Goal: Information Seeking & Learning: Learn about a topic

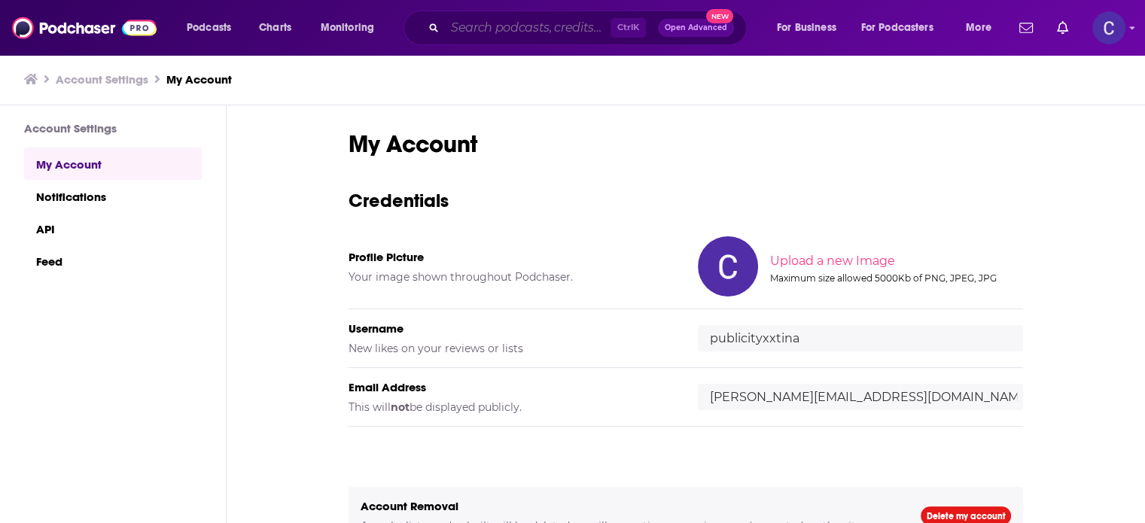
click at [491, 23] on input "Search podcasts, credits, & more..." at bounding box center [528, 28] width 166 height 24
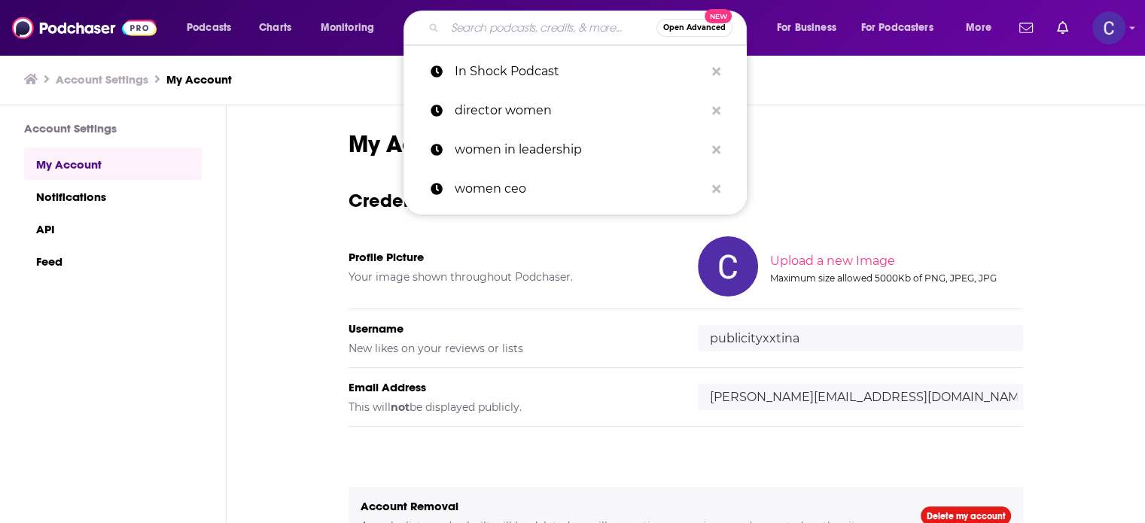
paste input "Scale Your Sales Podcast"
type input "Scale Your Sales Podcast"
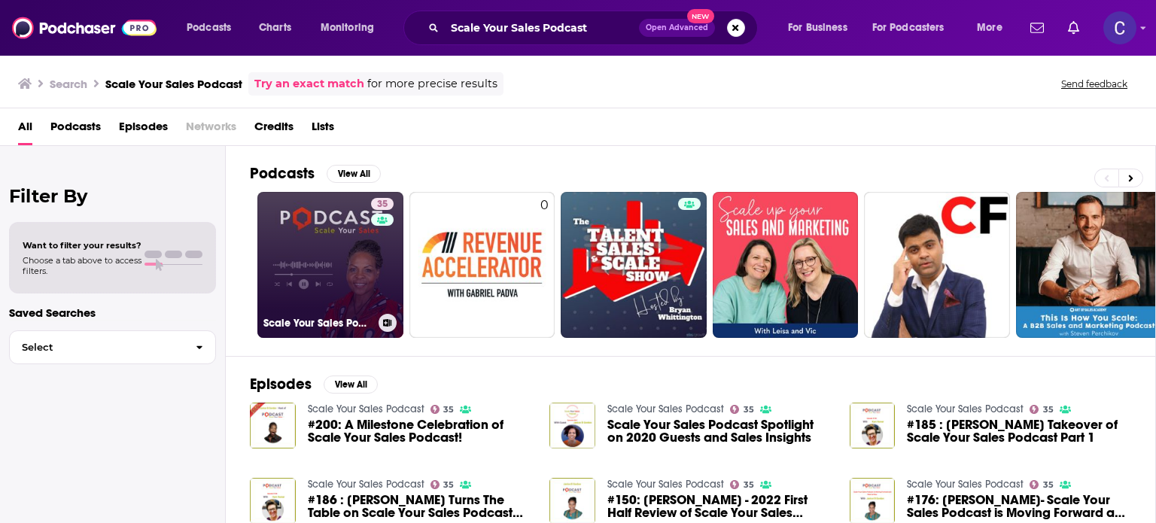
click at [327, 227] on link "35 Scale Your Sales Podcast" at bounding box center [330, 265] width 146 height 146
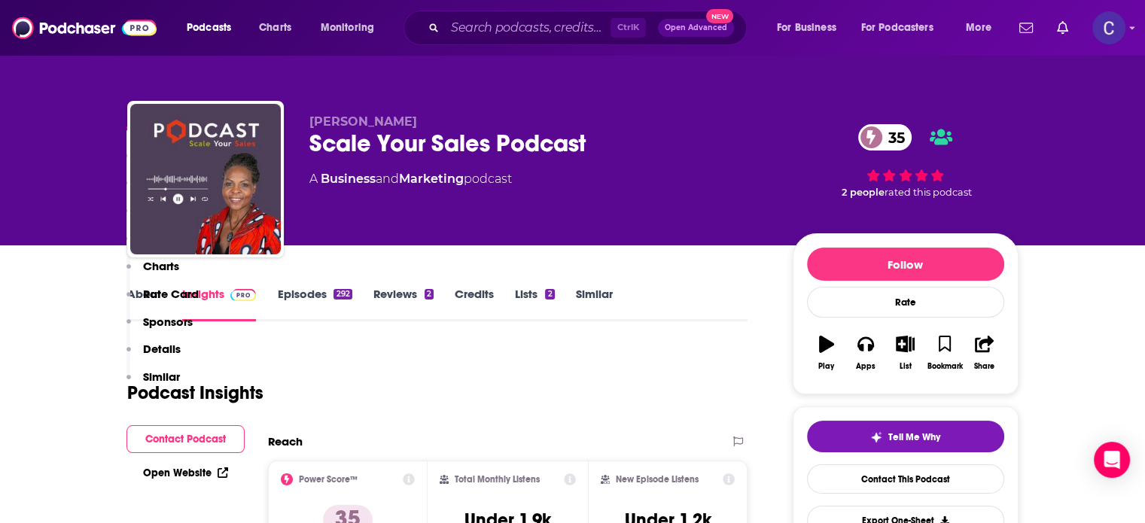
scroll to position [527, 0]
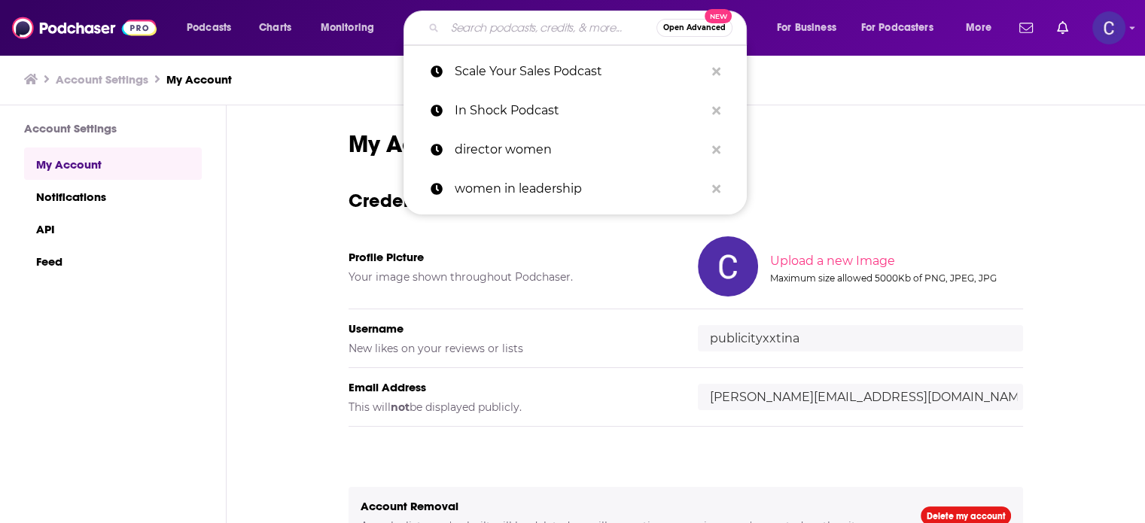
click at [504, 26] on input "Search podcasts, credits, & more..." at bounding box center [550, 28] width 211 height 24
paste input "The Small Business Podcast - from Breakout"
type input "The Small Business Podcast - from Breakout"
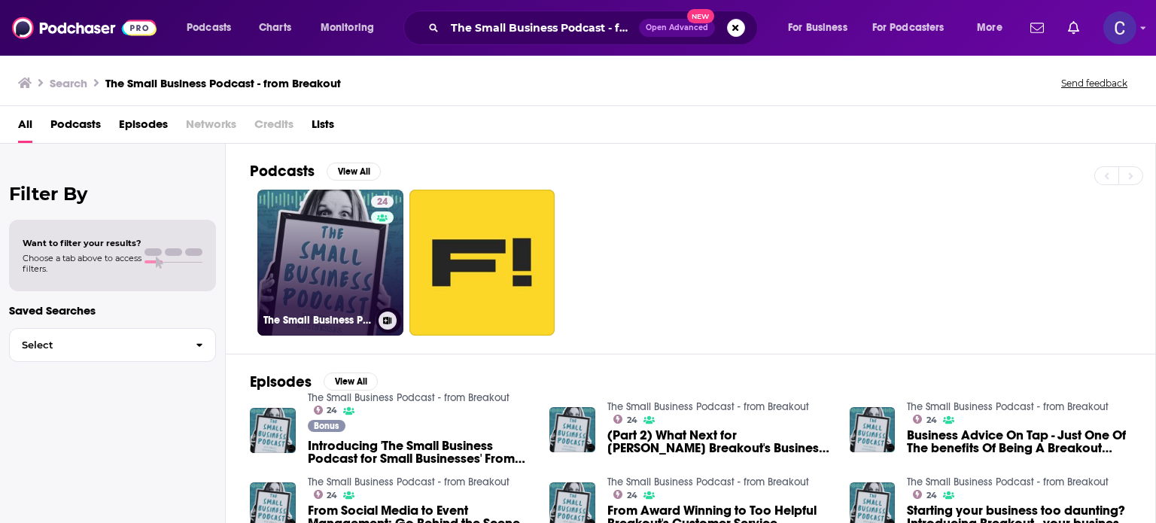
click at [332, 224] on link "24 The Small Business Podcast - from Breakout" at bounding box center [330, 263] width 146 height 146
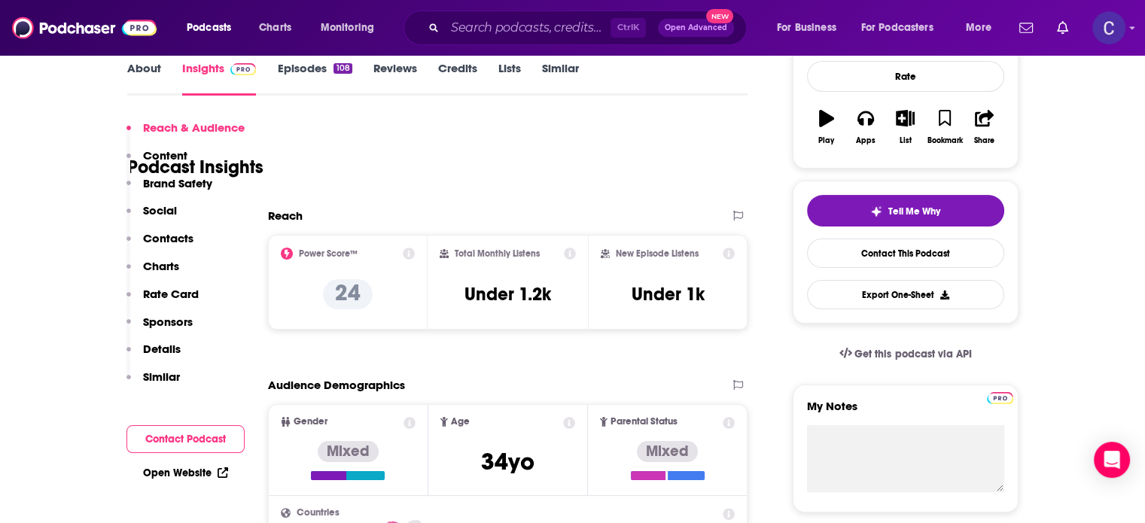
scroll to position [451, 0]
